Goal: Transaction & Acquisition: Purchase product/service

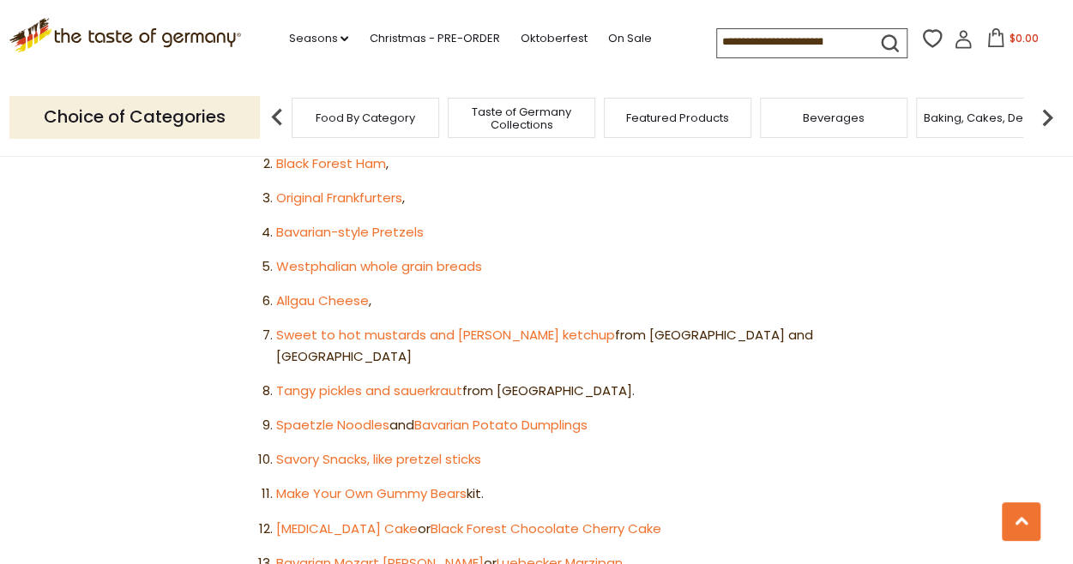
scroll to position [1115, 0]
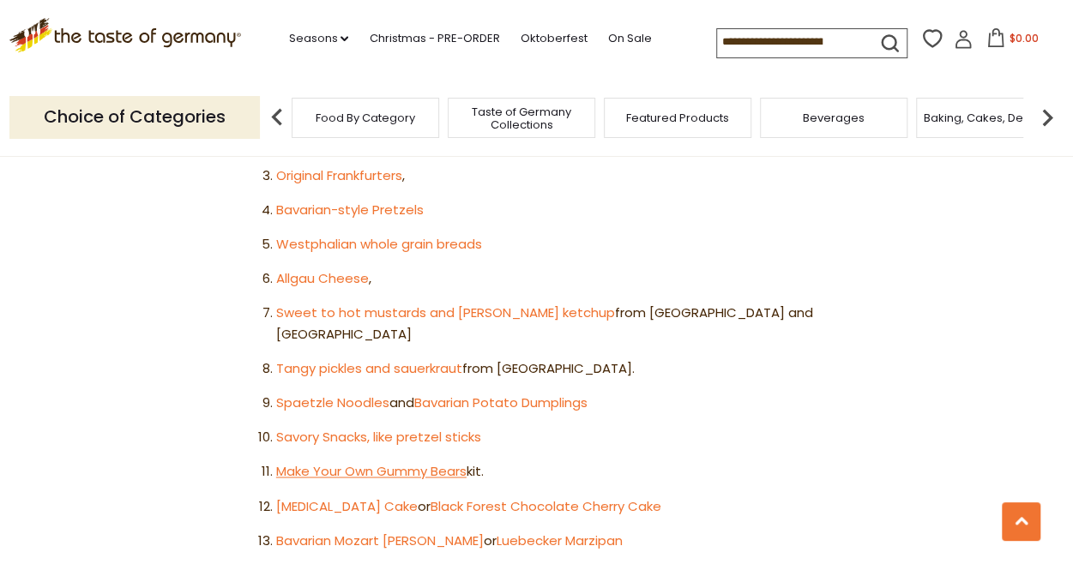
click at [455, 462] on link "Make Your Own Gummy Bears" at bounding box center [371, 471] width 190 height 18
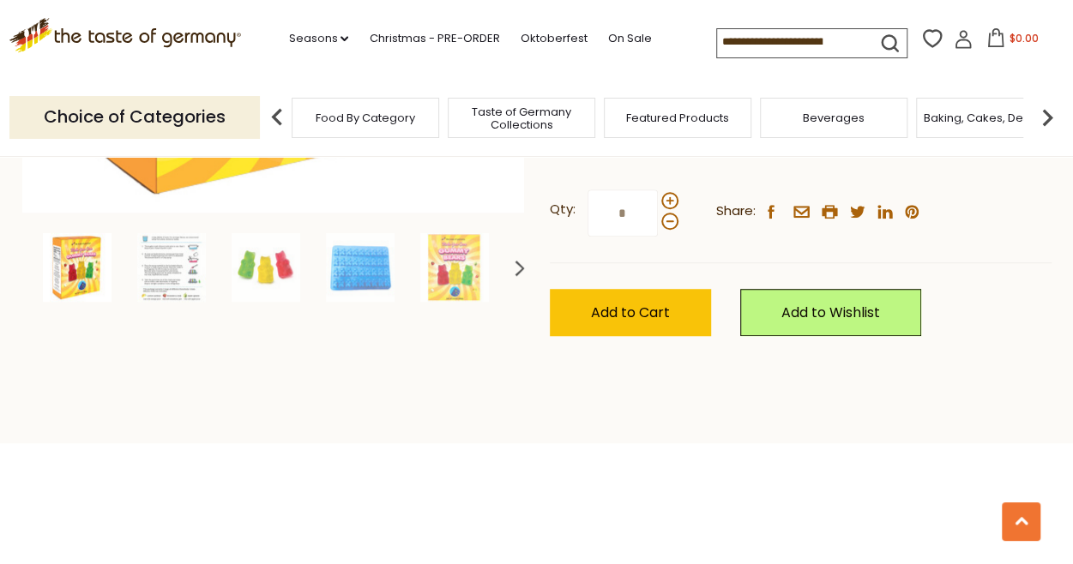
scroll to position [600, 0]
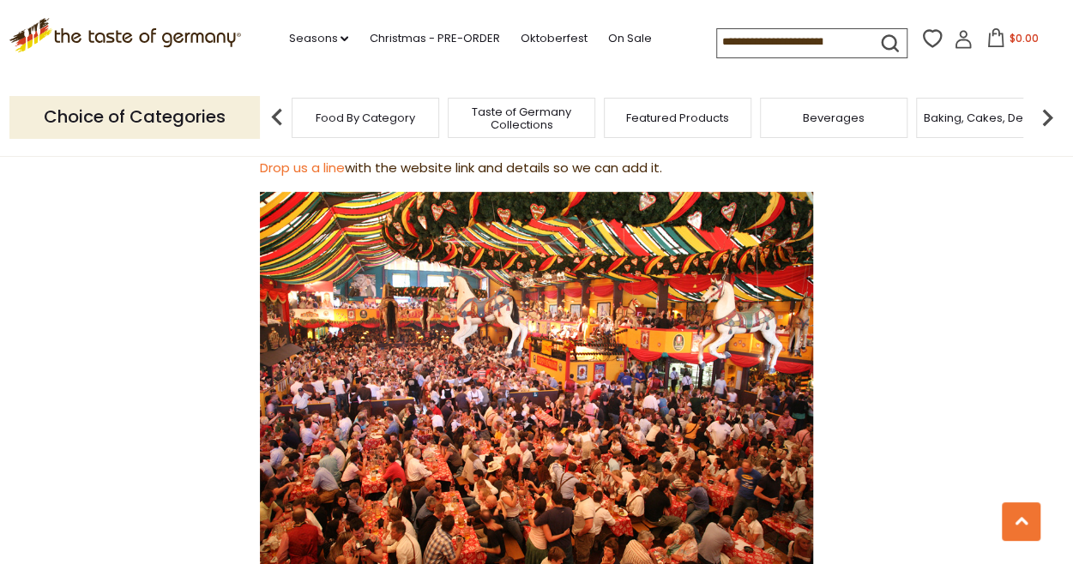
scroll to position [2487, 0]
